Goal: Task Accomplishment & Management: Use online tool/utility

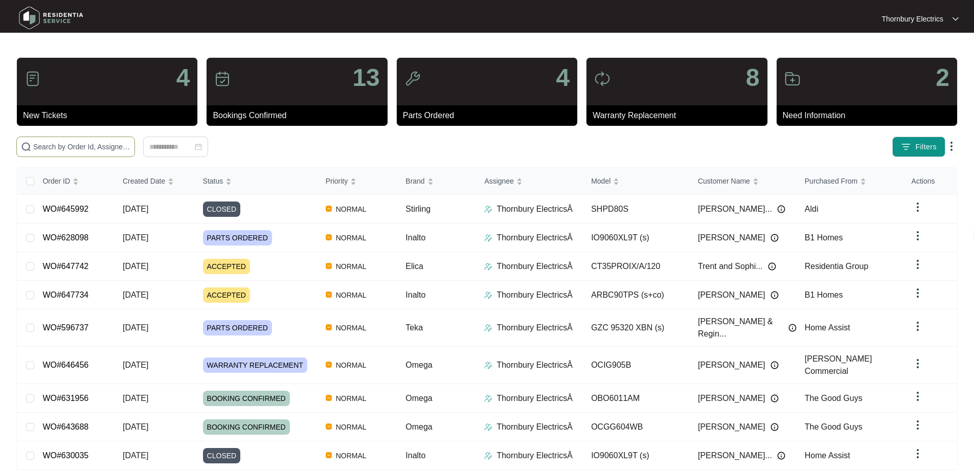
click at [135, 137] on span at bounding box center [75, 147] width 119 height 20
paste input "639090"
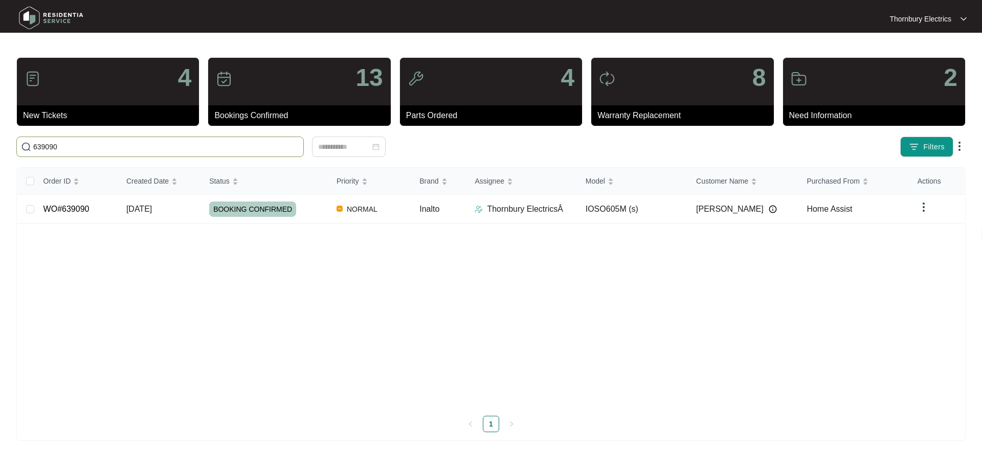
type input "639090"
click at [286, 207] on span "BOOKING CONFIRMED" at bounding box center [252, 208] width 87 height 15
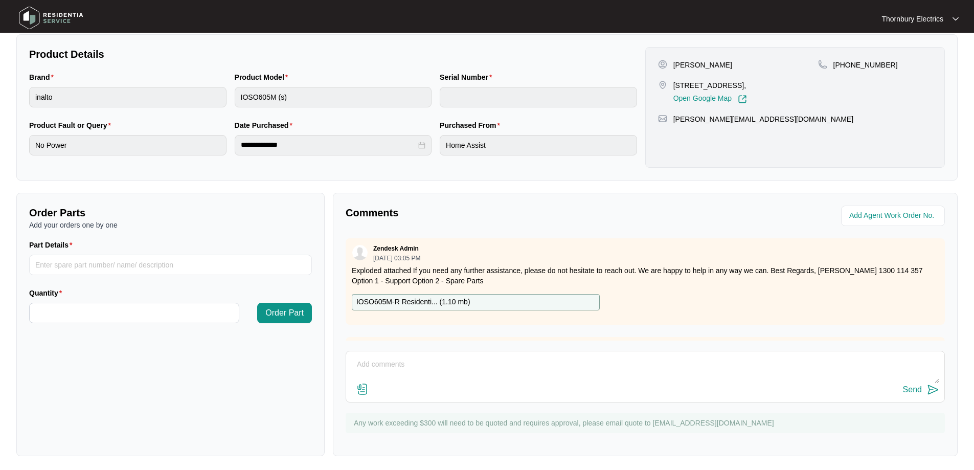
scroll to position [209, 0]
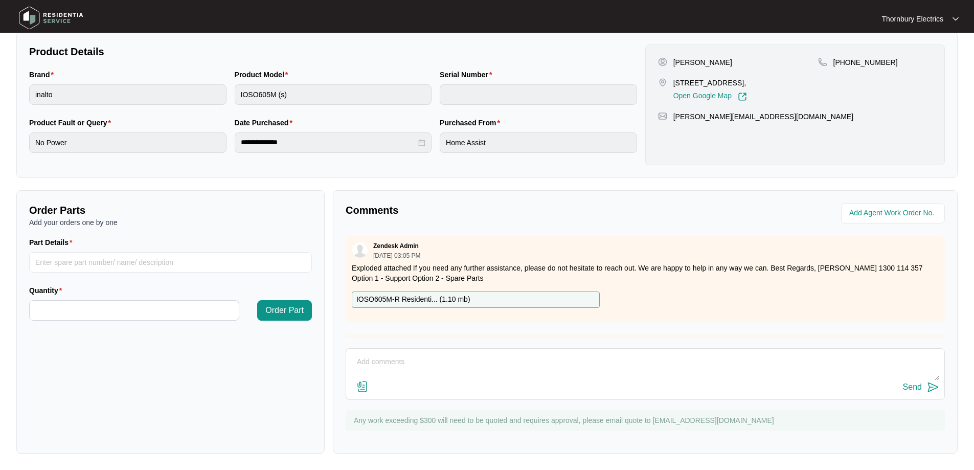
click at [590, 365] on textarea at bounding box center [645, 367] width 588 height 27
paste textarea "Called out to Inalto side opening oven as oven not operational and door difficu…"
click at [376, 371] on textarea "[DATE] Called out to Inalto side opening oven as oven not operational and door …" at bounding box center [645, 367] width 588 height 27
paste textarea "INALTO IOSO605M -R / 997981822010003"
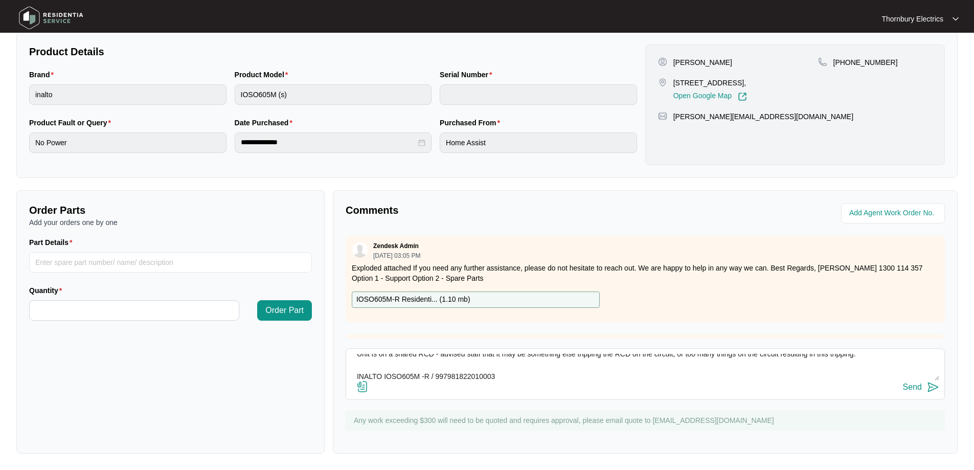
type textarea "[DATE] Called out to Inalto side opening oven as oven not operational and door …"
click at [918, 386] on div "Send" at bounding box center [912, 387] width 19 height 9
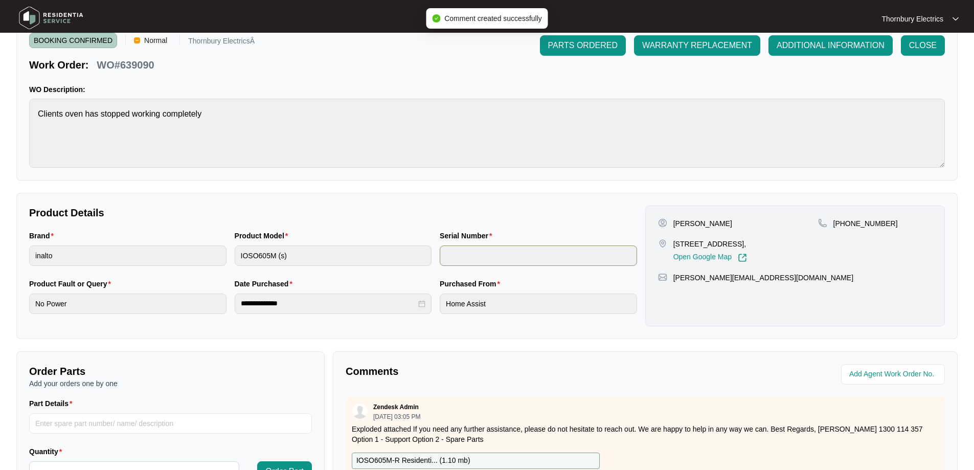
scroll to position [4, 0]
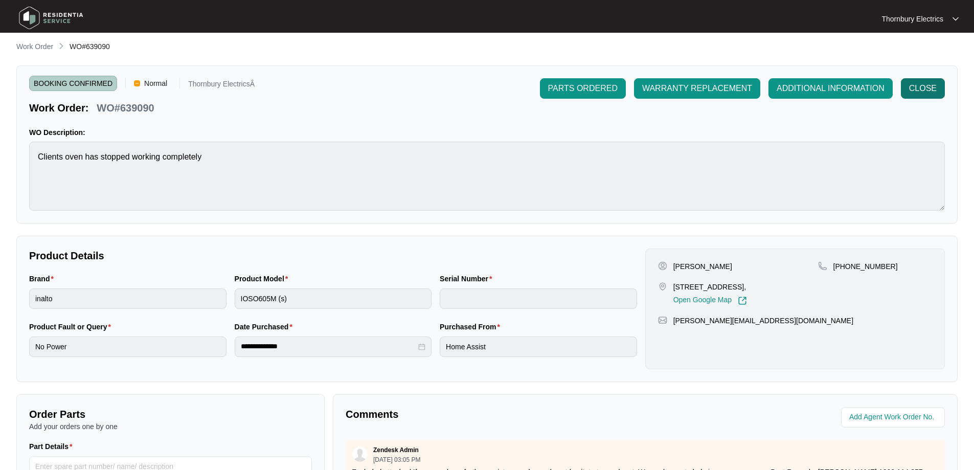
click at [922, 88] on span "CLOSE" at bounding box center [923, 88] width 28 height 12
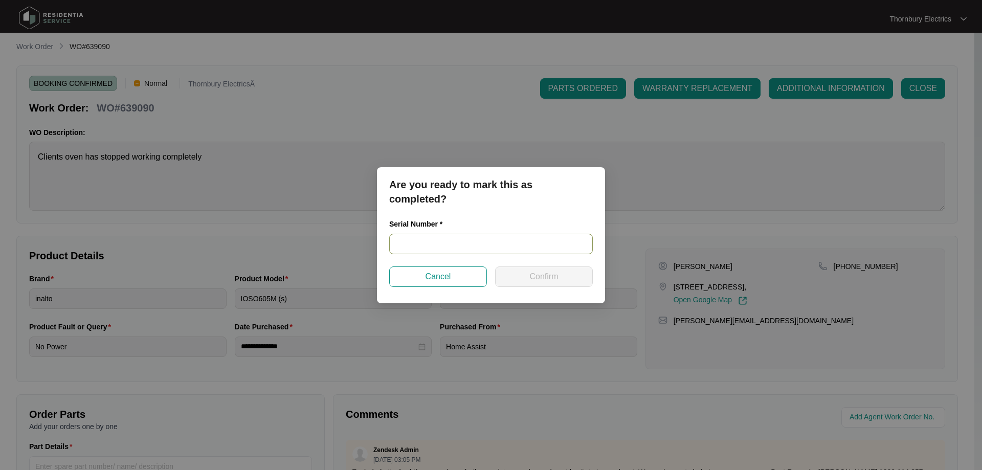
click at [451, 246] on input "text" at bounding box center [491, 244] width 204 height 20
paste input "997981822010003"
type input "997981822010003"
click at [529, 275] on button "Confirm" at bounding box center [544, 276] width 98 height 20
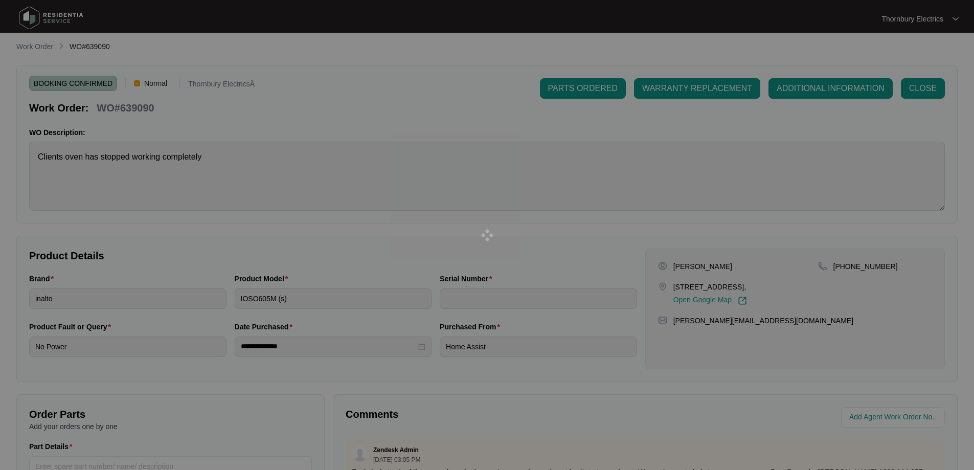
type input "997981822010003"
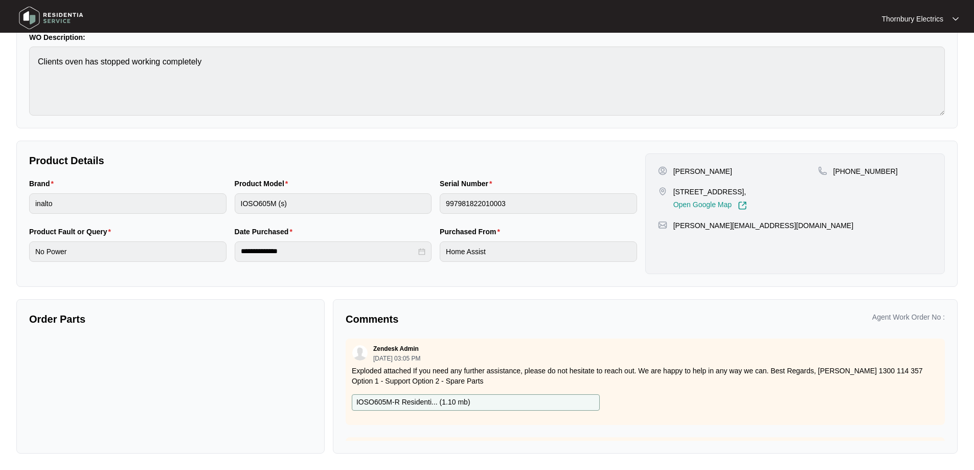
scroll to position [0, 0]
